Goal: Find specific page/section: Find specific page/section

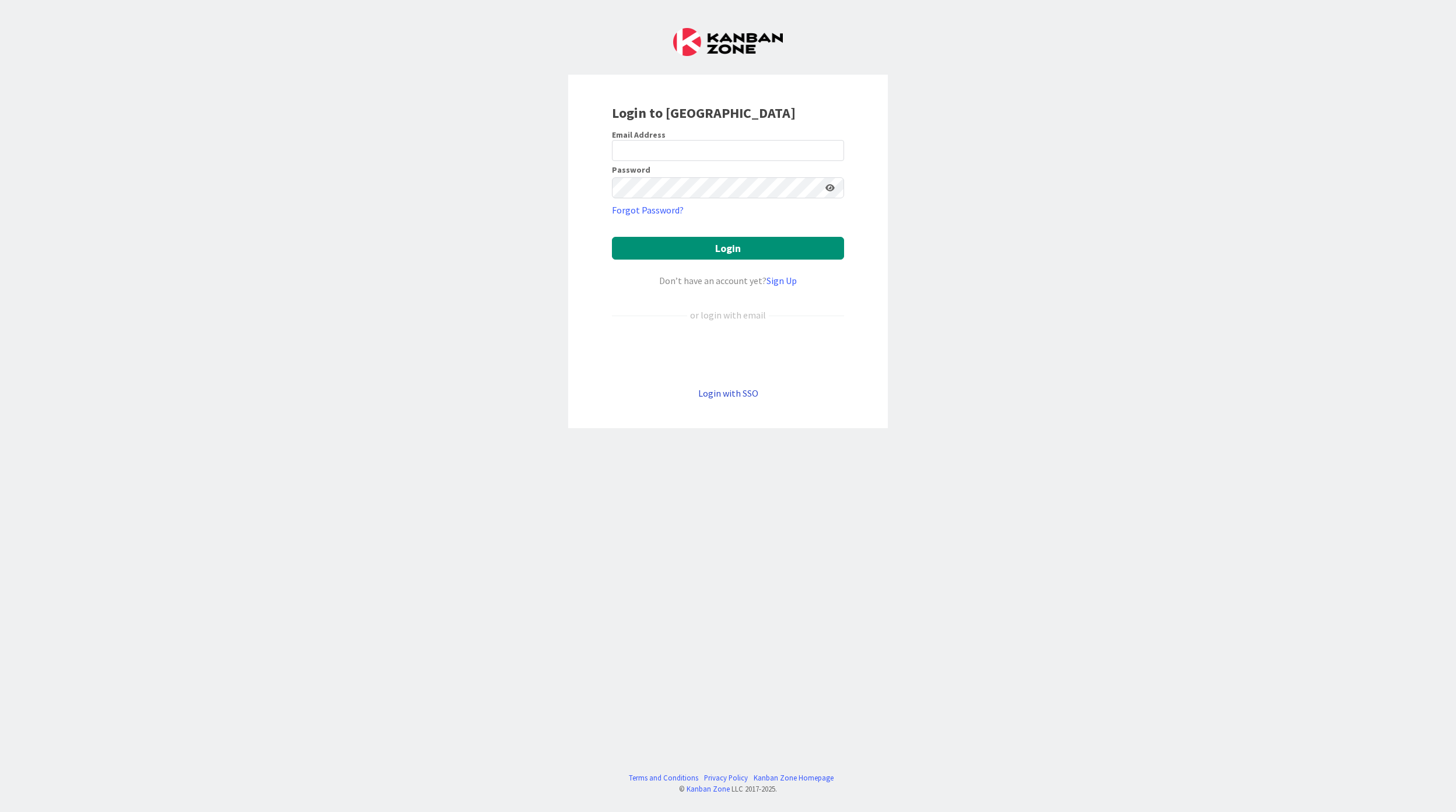
click at [743, 399] on link "Login with SSO" at bounding box center [728, 393] width 60 height 12
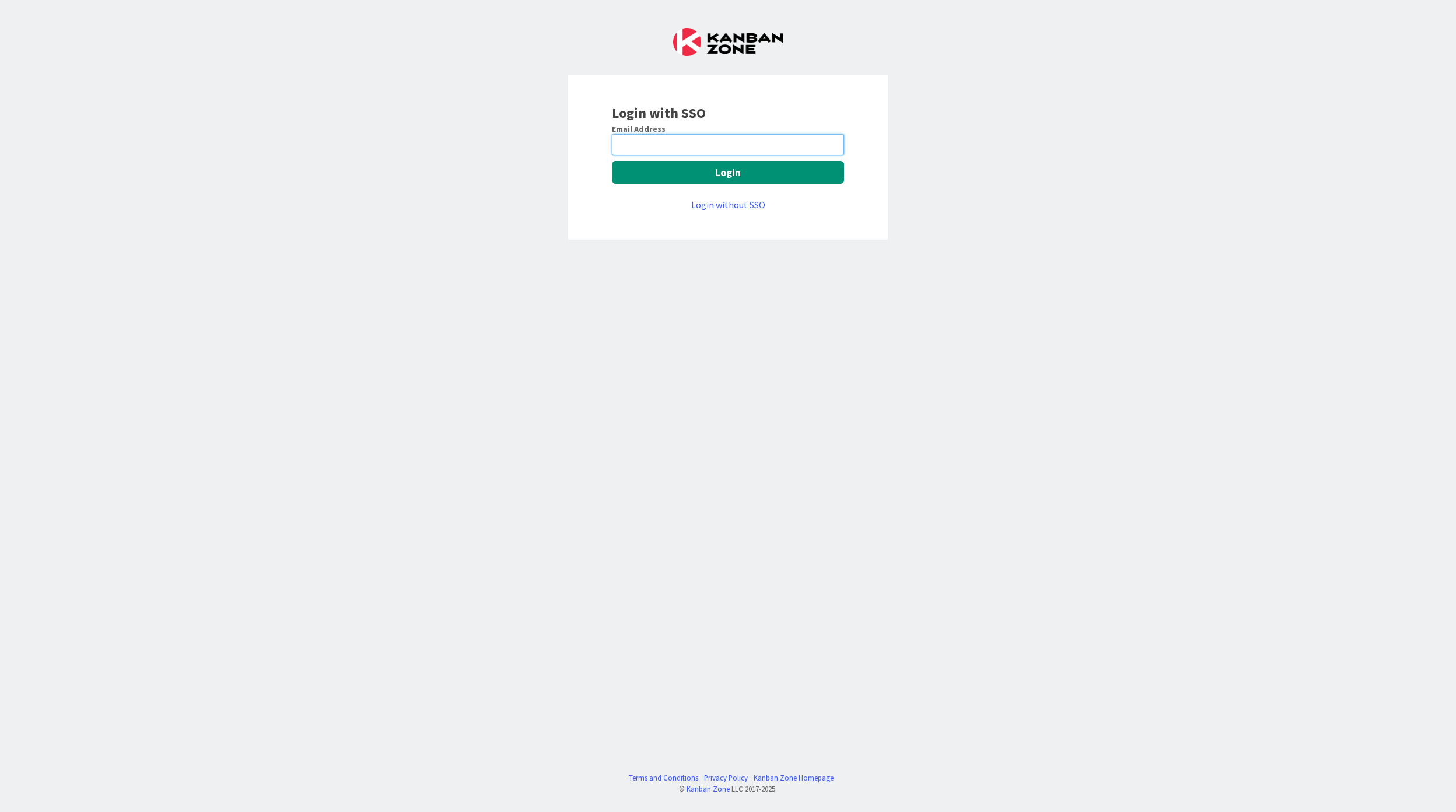
click at [762, 146] on input "email" at bounding box center [728, 145] width 232 height 21
type input "[EMAIL_ADDRESS][PERSON_NAME][DOMAIN_NAME]"
click at [762, 171] on button "Login" at bounding box center [728, 172] width 232 height 23
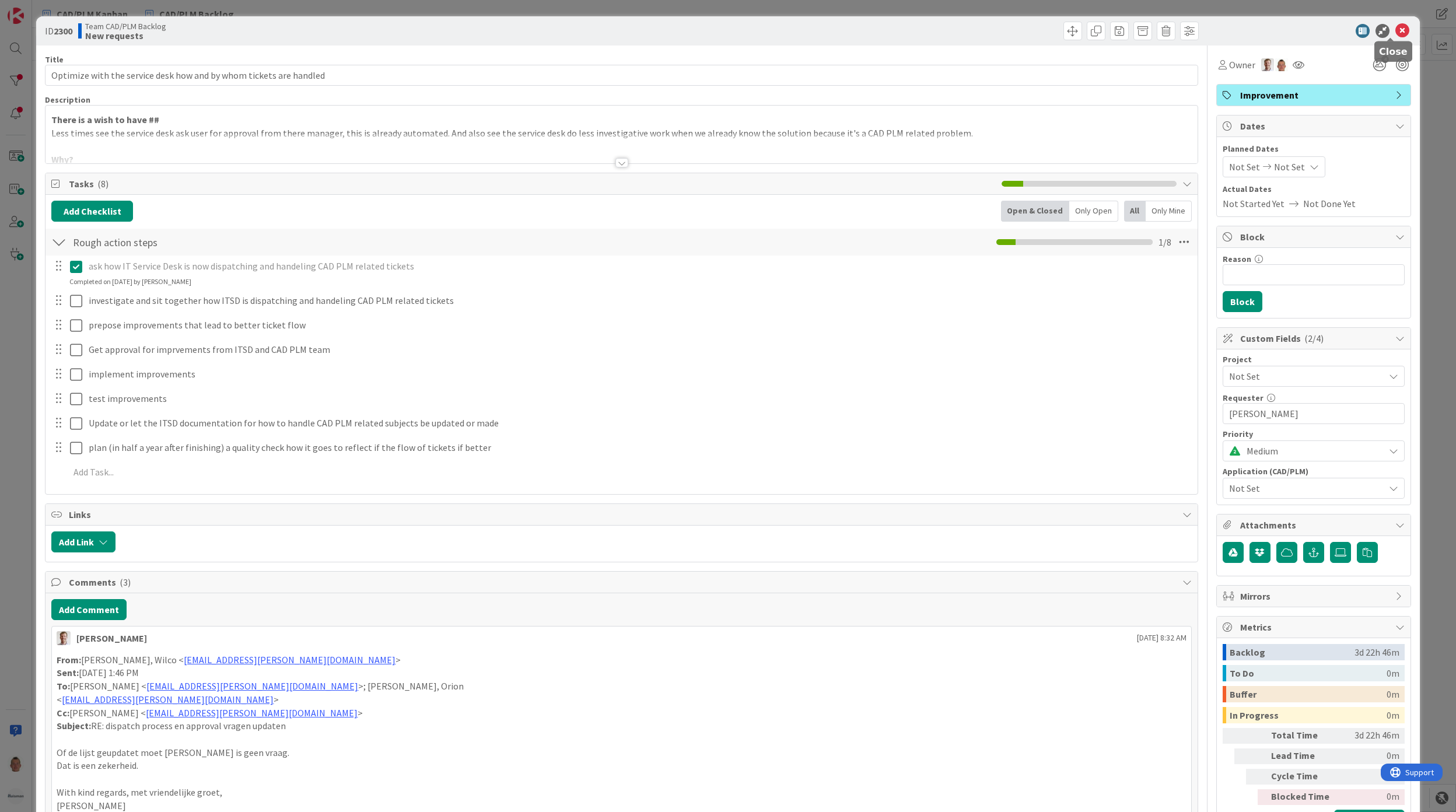
click at [1396, 31] on icon at bounding box center [1403, 31] width 14 height 14
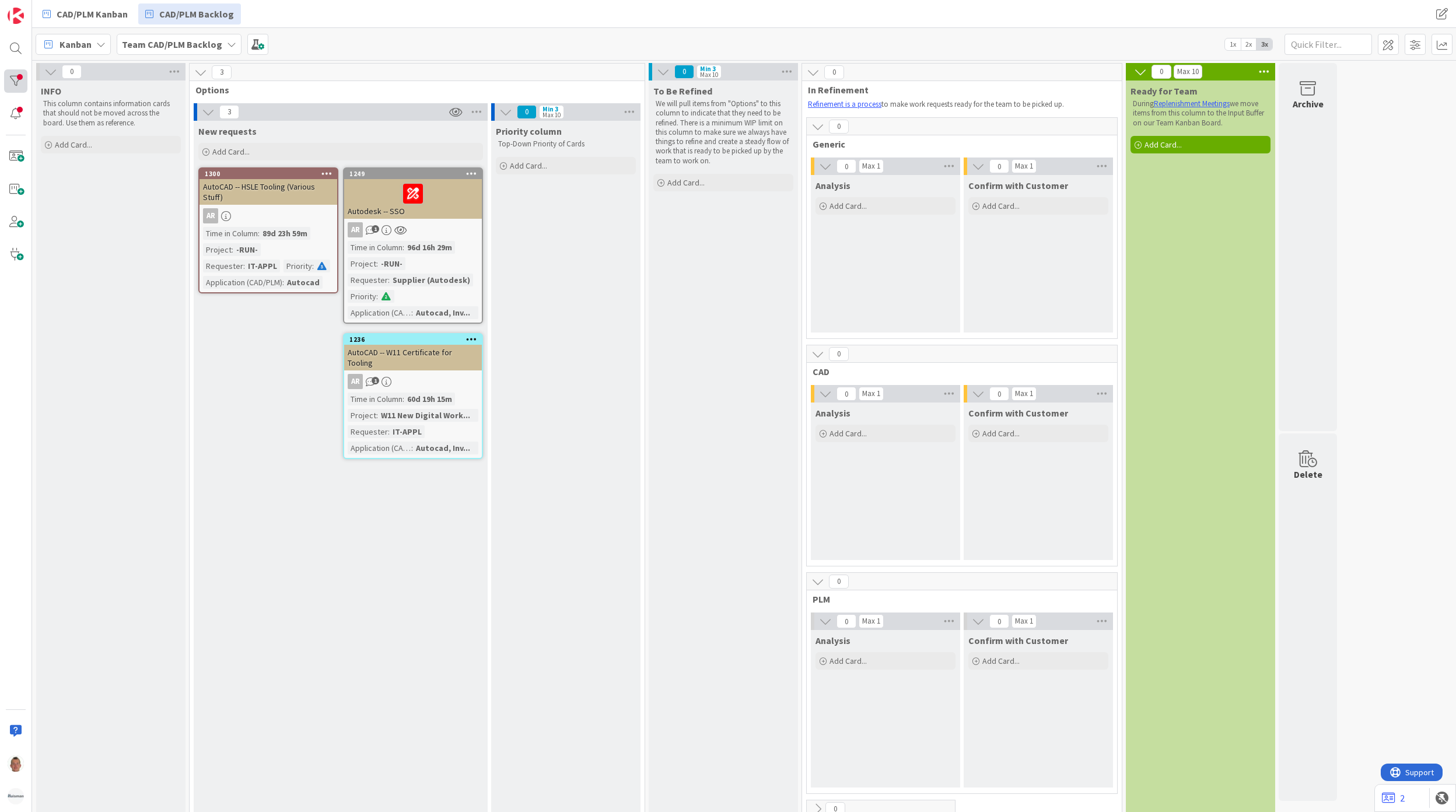
click at [23, 77] on div at bounding box center [16, 81] width 23 height 23
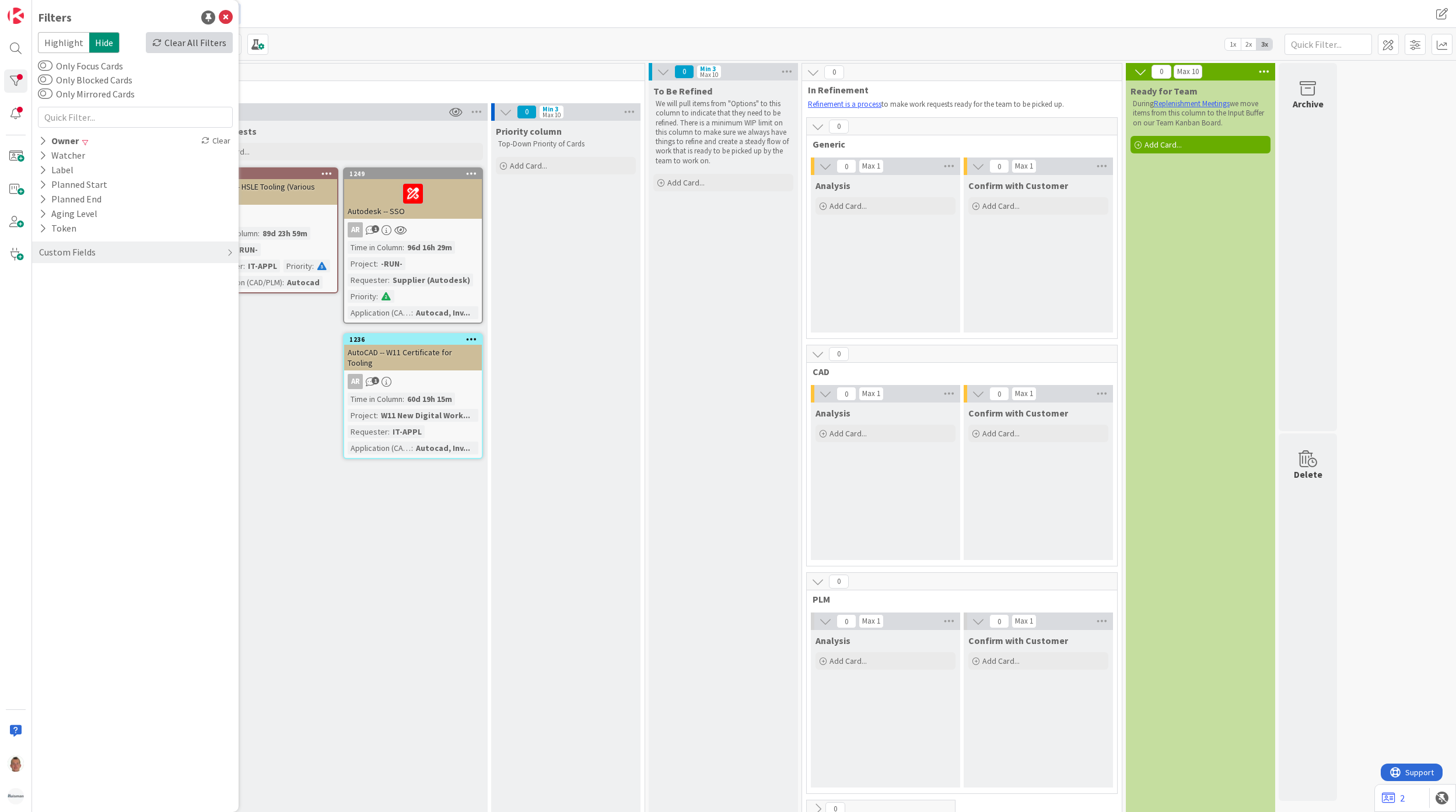
click at [195, 47] on div "Clear All Filters" at bounding box center [189, 43] width 87 height 21
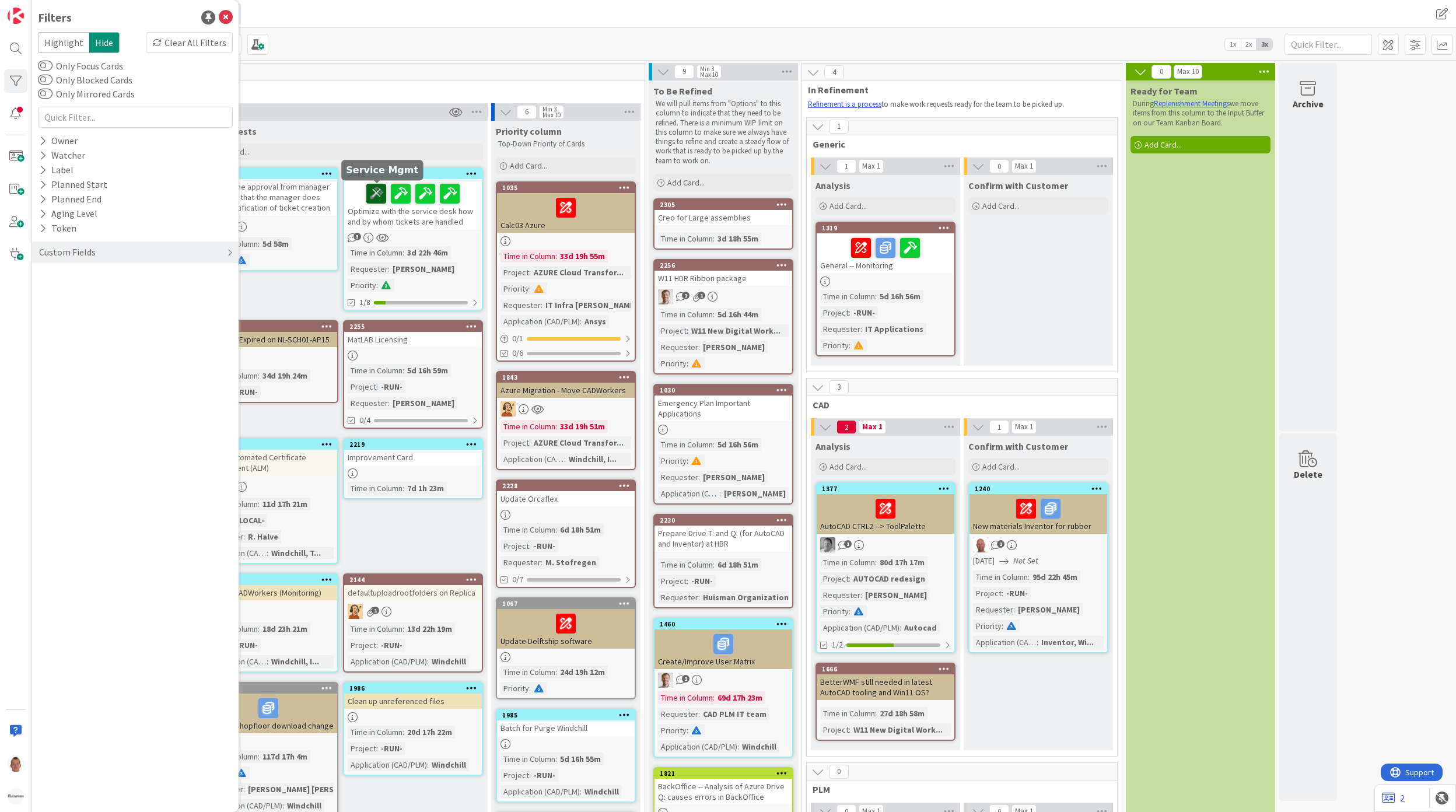
click at [376, 192] on icon at bounding box center [376, 193] width 20 height 19
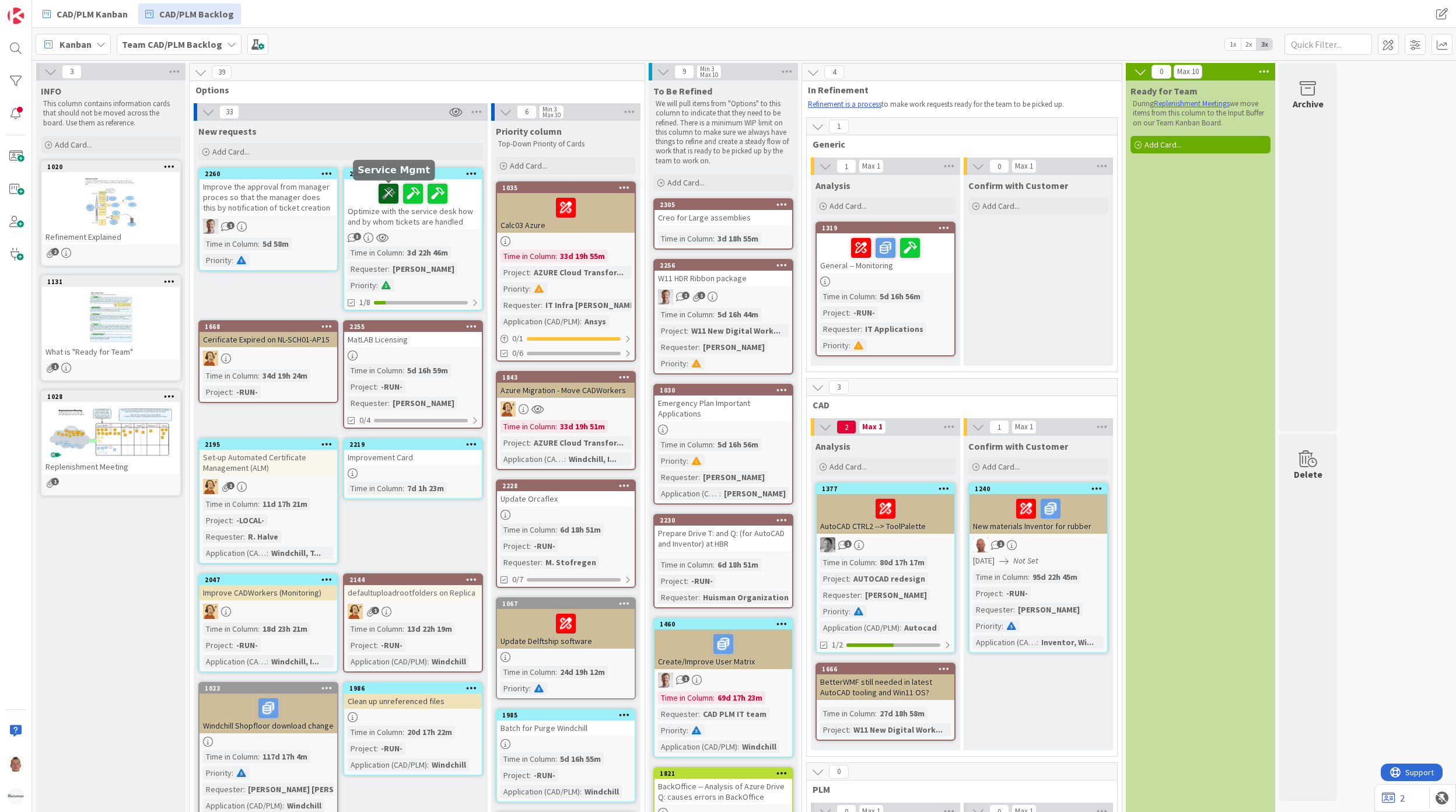
click at [388, 198] on icon at bounding box center [388, 193] width 20 height 19
click at [400, 197] on icon at bounding box center [401, 193] width 20 height 19
click at [414, 193] on icon at bounding box center [413, 193] width 20 height 19
